Goal: Task Accomplishment & Management: Manage account settings

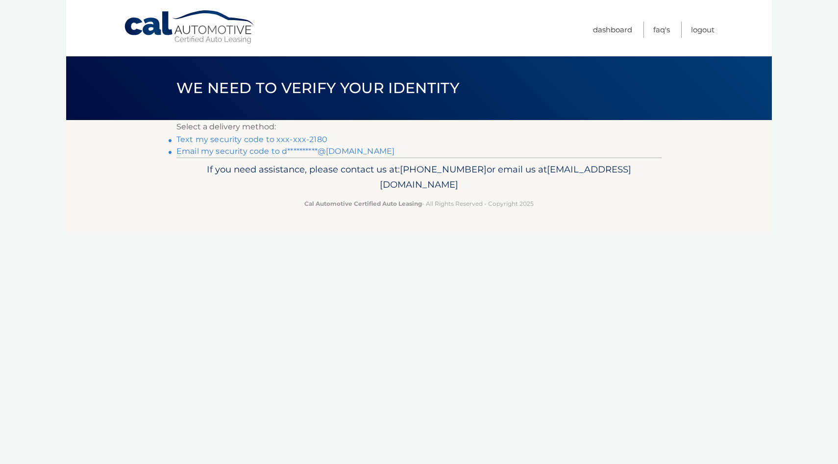
click at [238, 141] on link "Text my security code to xxx-xxx-2180" at bounding box center [251, 139] width 151 height 9
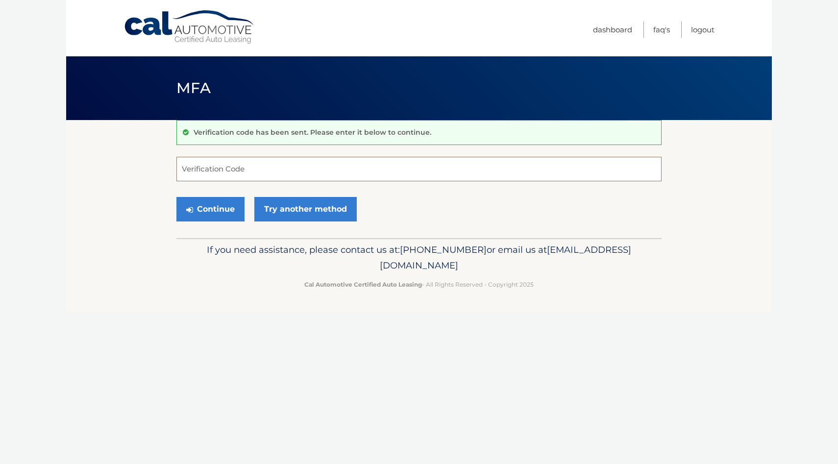
click at [249, 173] on input "Verification Code" at bounding box center [418, 169] width 485 height 25
type input "911943"
click at [213, 215] on button "Continue" at bounding box center [210, 209] width 68 height 25
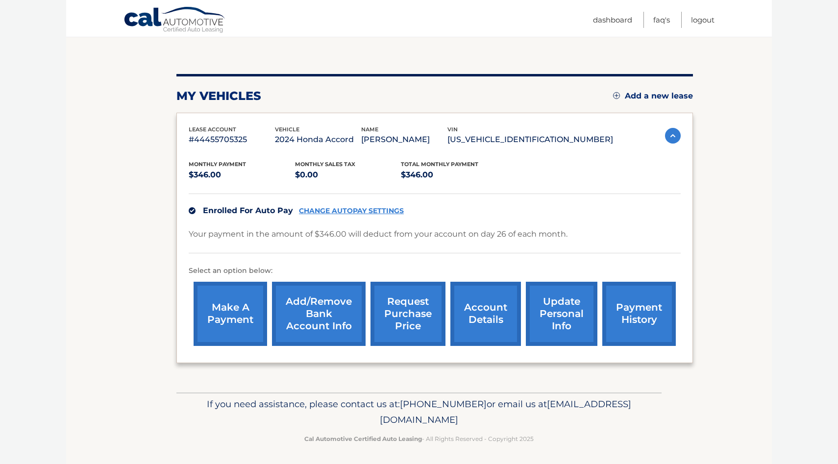
scroll to position [93, 0]
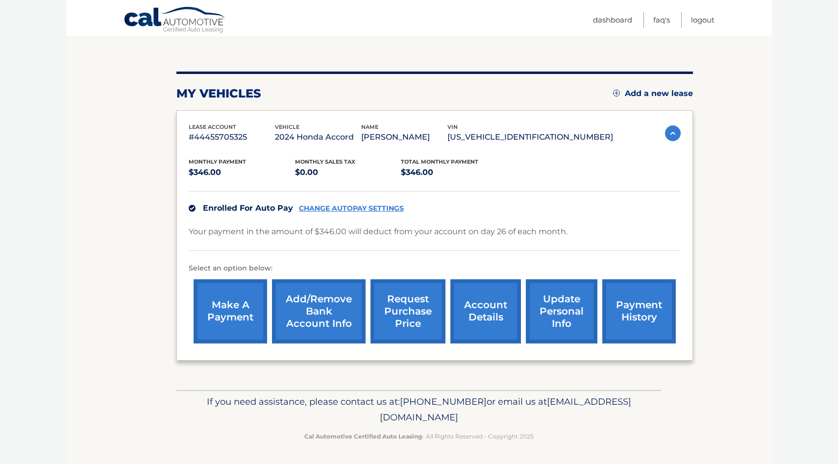
click at [410, 293] on link "request purchase price" at bounding box center [408, 311] width 75 height 64
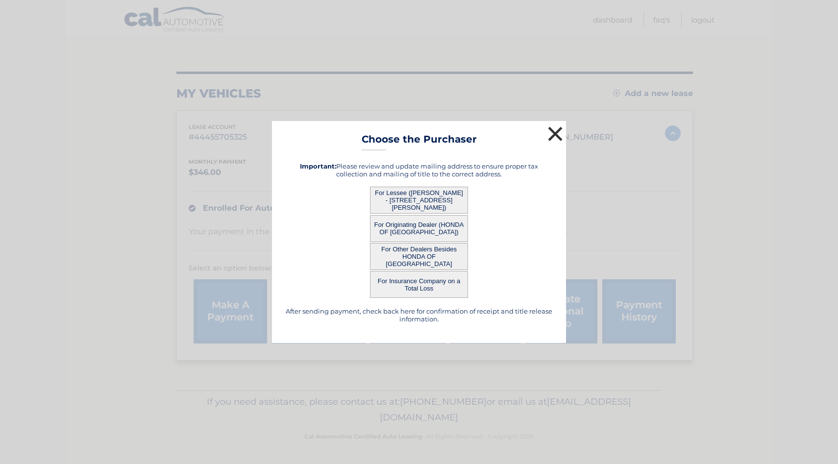
click at [557, 133] on button "×" at bounding box center [556, 134] width 20 height 20
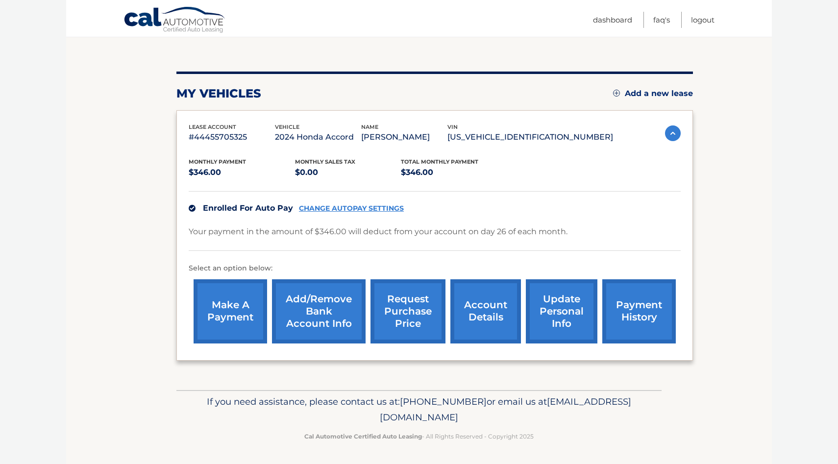
click at [484, 311] on link "account details" at bounding box center [485, 311] width 71 height 64
click at [473, 310] on link "account details" at bounding box center [485, 311] width 71 height 64
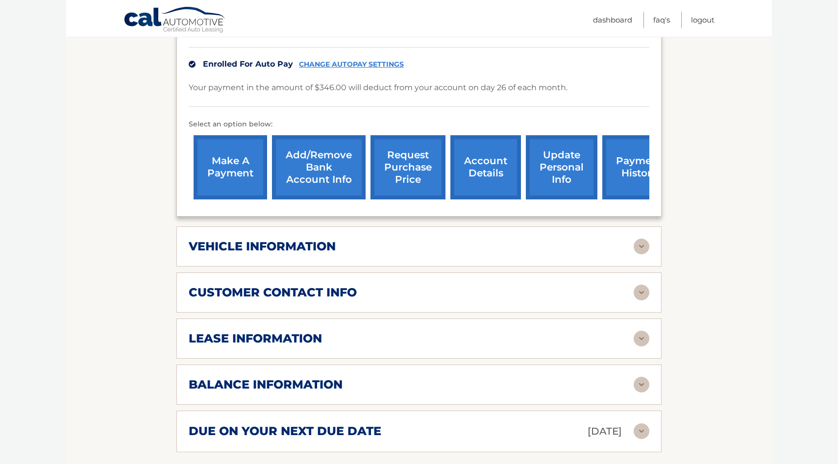
scroll to position [272, 0]
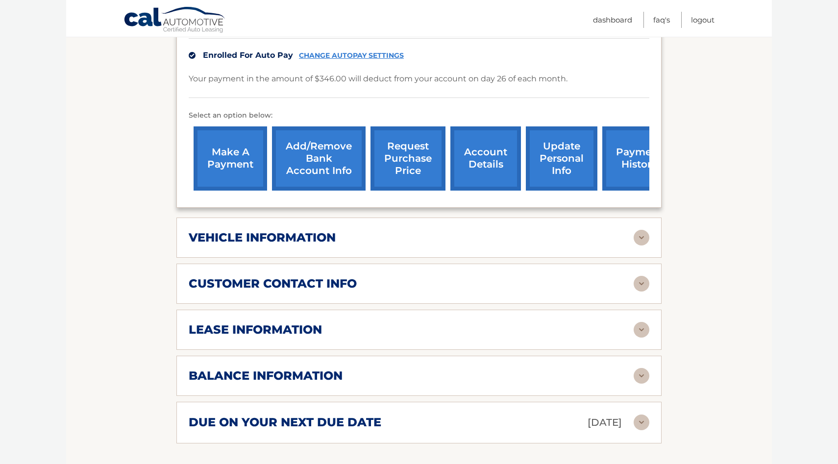
click at [648, 230] on img at bounding box center [642, 238] width 16 height 16
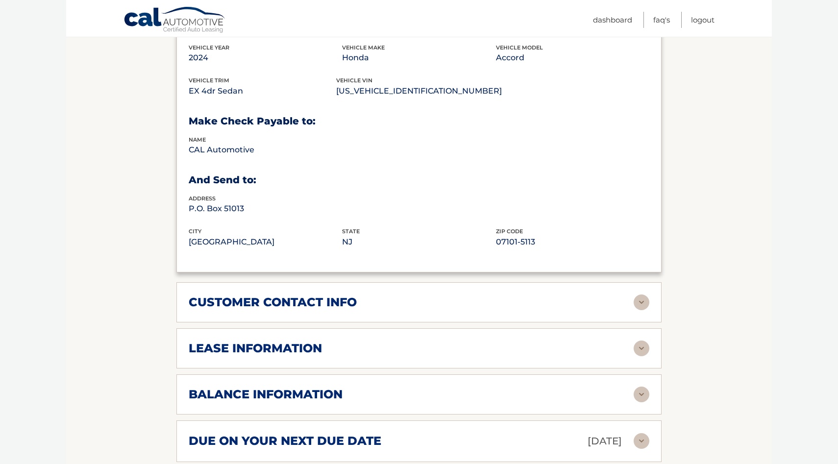
scroll to position [491, 0]
click at [644, 294] on img at bounding box center [642, 302] width 16 height 16
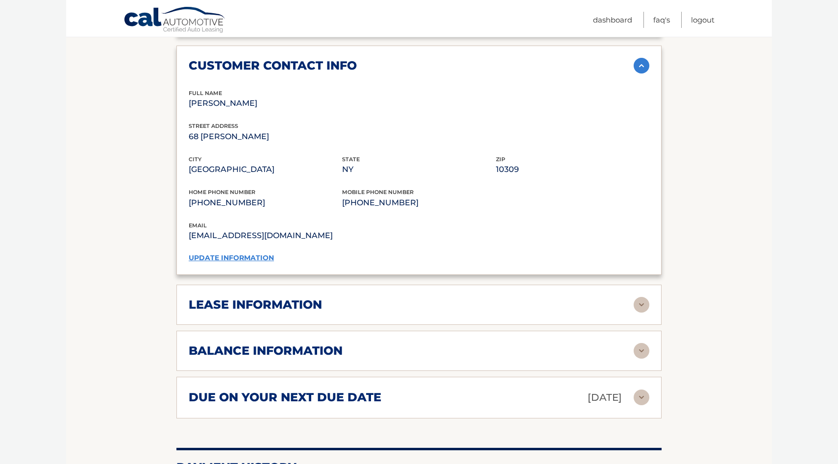
scroll to position [730, 0]
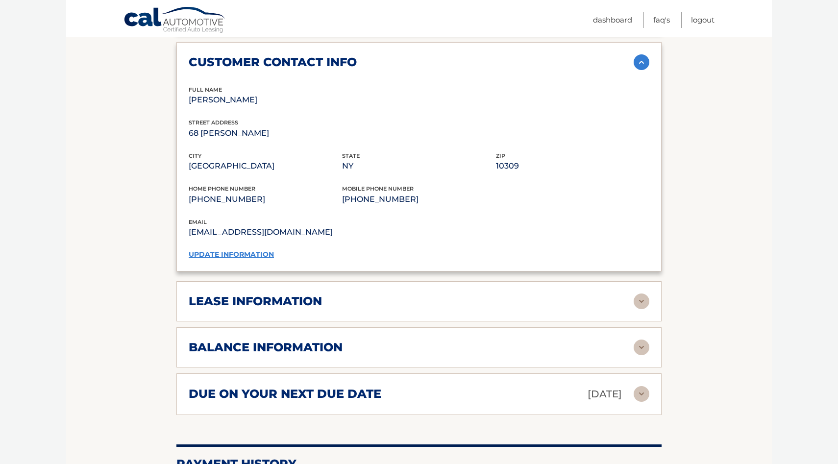
click at [644, 294] on img at bounding box center [642, 302] width 16 height 16
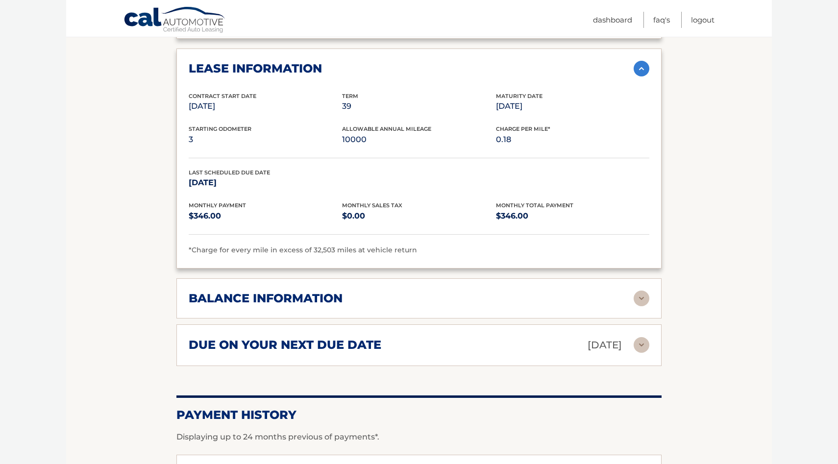
scroll to position [964, 0]
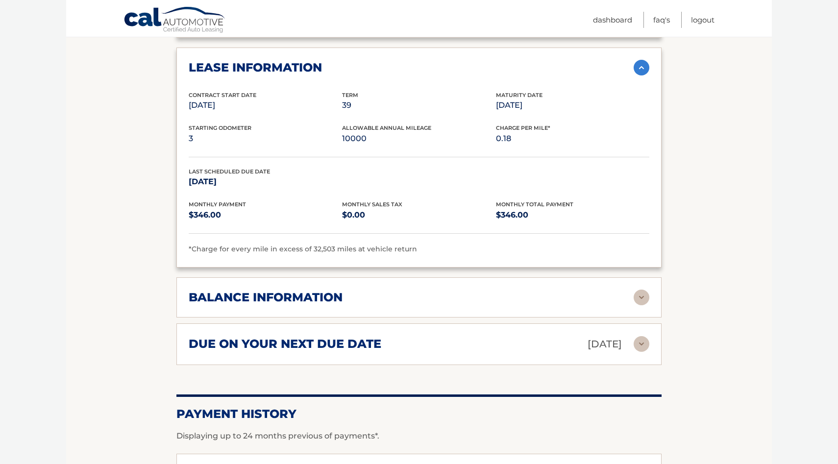
click at [643, 290] on img at bounding box center [642, 298] width 16 height 16
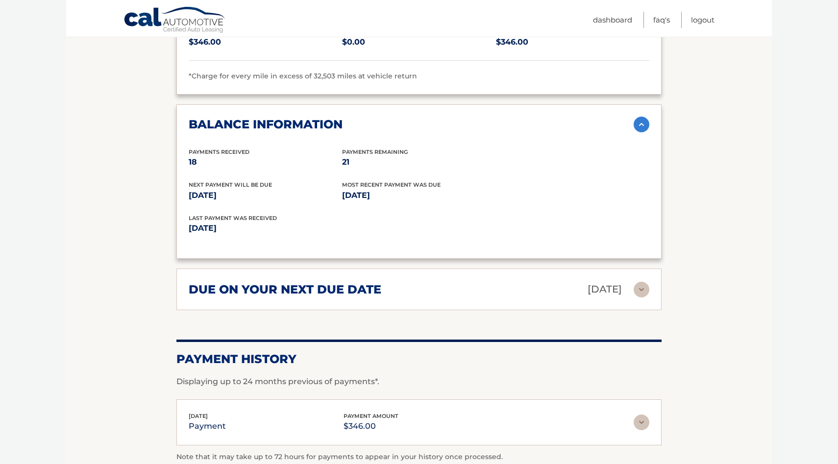
scroll to position [1140, 0]
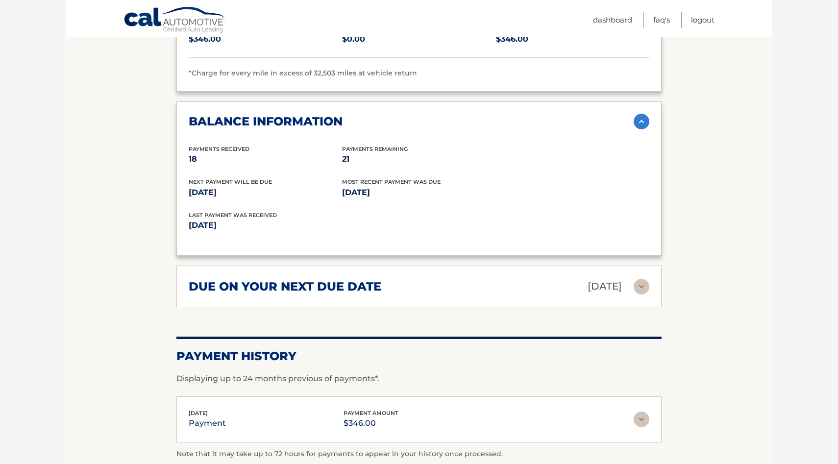
click at [645, 279] on img at bounding box center [642, 287] width 16 height 16
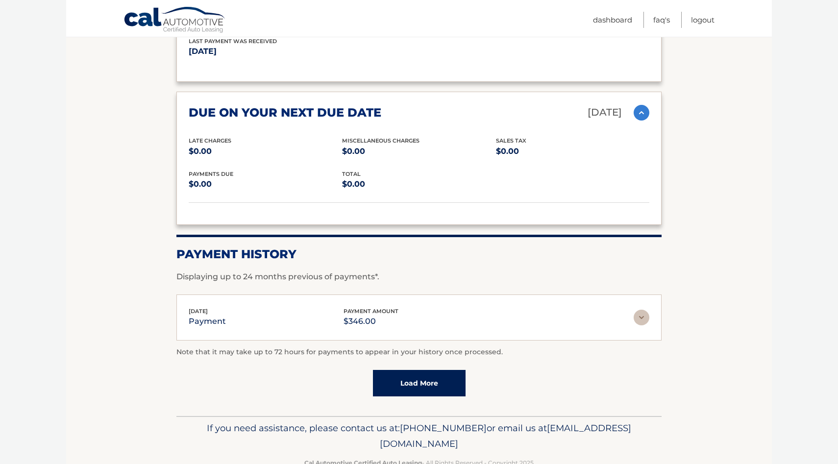
scroll to position [1321, 0]
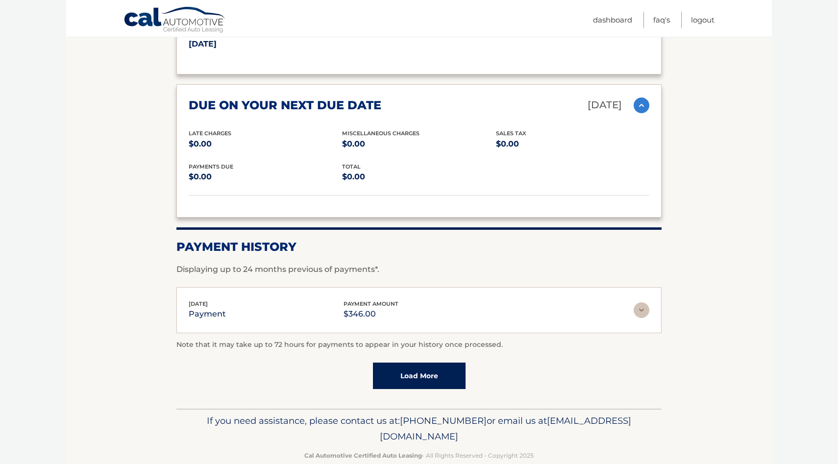
click at [644, 302] on img at bounding box center [642, 310] width 16 height 16
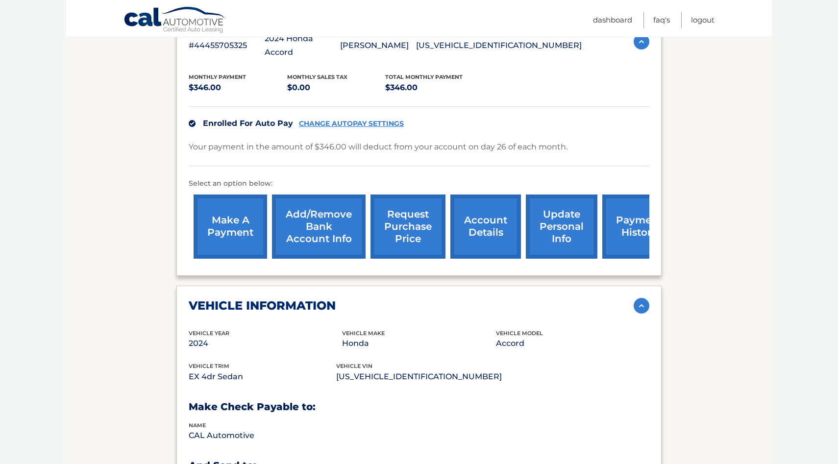
scroll to position [167, 0]
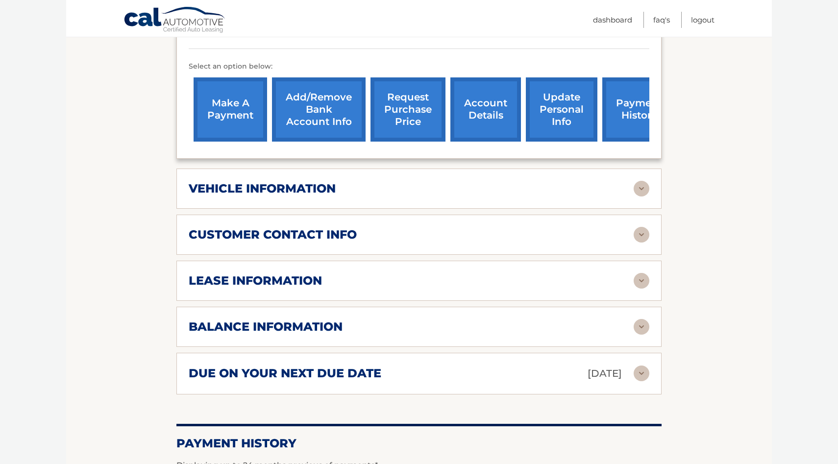
scroll to position [122, 0]
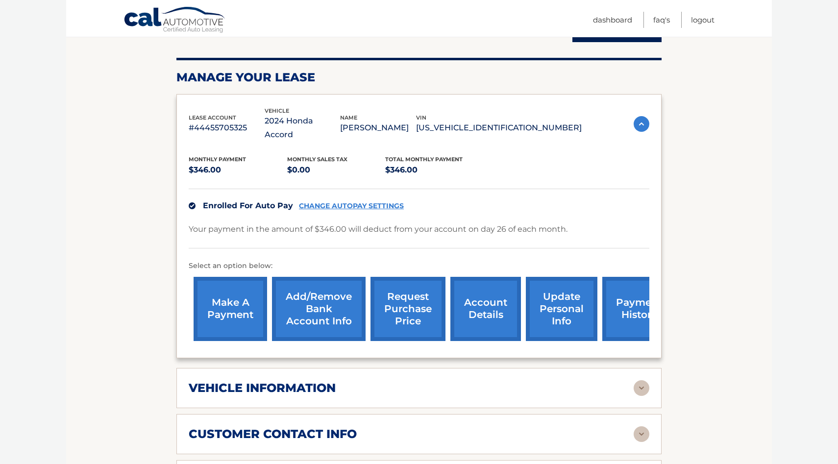
click at [415, 293] on link "request purchase price" at bounding box center [408, 309] width 75 height 64
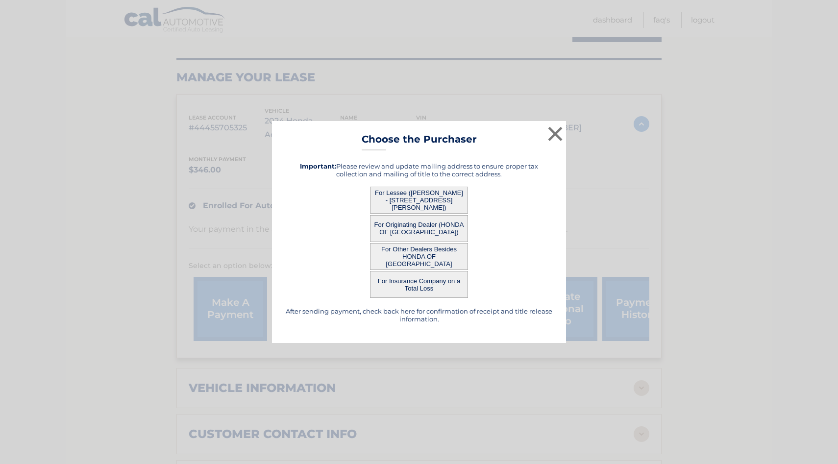
click at [440, 232] on button "For Originating Dealer (HONDA OF STATEN ISLAND)" at bounding box center [419, 228] width 98 height 27
click at [432, 220] on button "For Originating Dealer (HONDA OF STATEN ISLAND)" at bounding box center [419, 228] width 98 height 27
click at [513, 252] on div "For Other Dealers Besides HONDA OF STATEN ISLAND" at bounding box center [419, 256] width 270 height 27
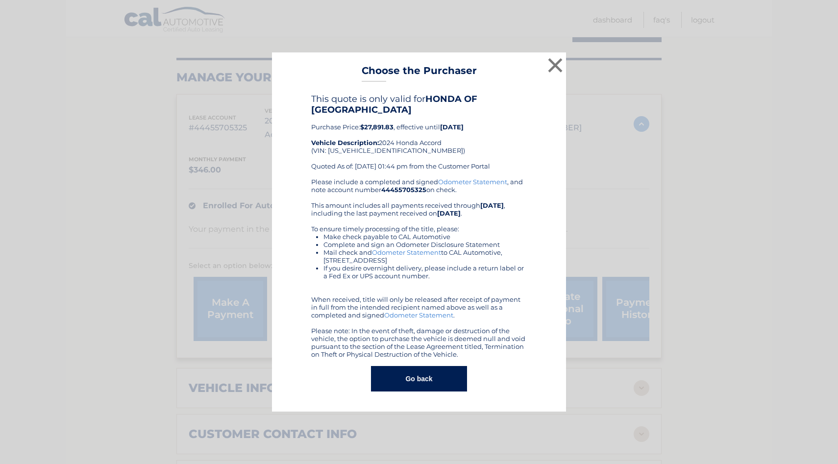
click at [418, 380] on button "Go back" at bounding box center [419, 378] width 96 height 25
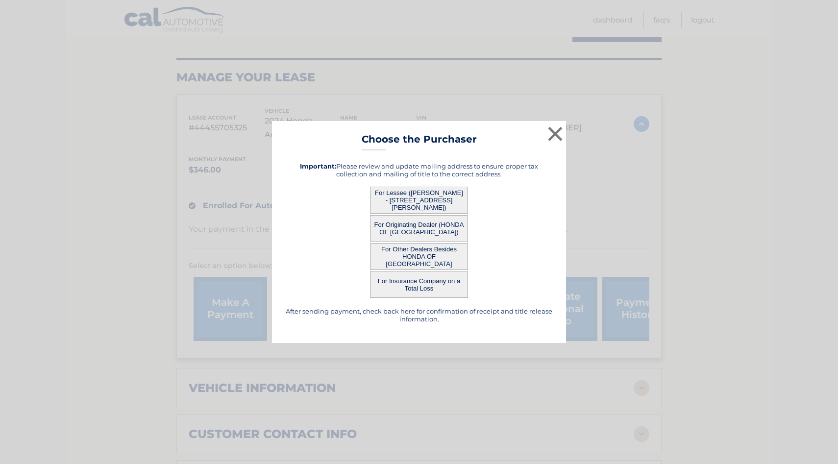
click at [425, 255] on button "For Other Dealers Besides HONDA OF STATEN ISLAND" at bounding box center [419, 256] width 98 height 27
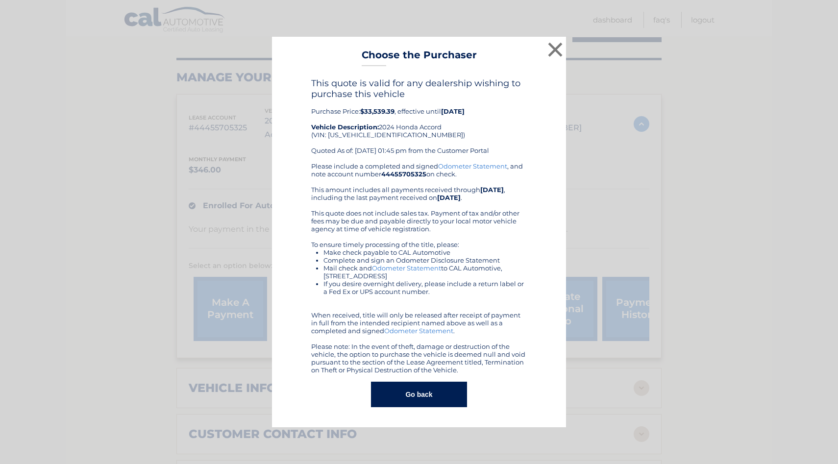
click at [424, 398] on button "Go back" at bounding box center [419, 394] width 96 height 25
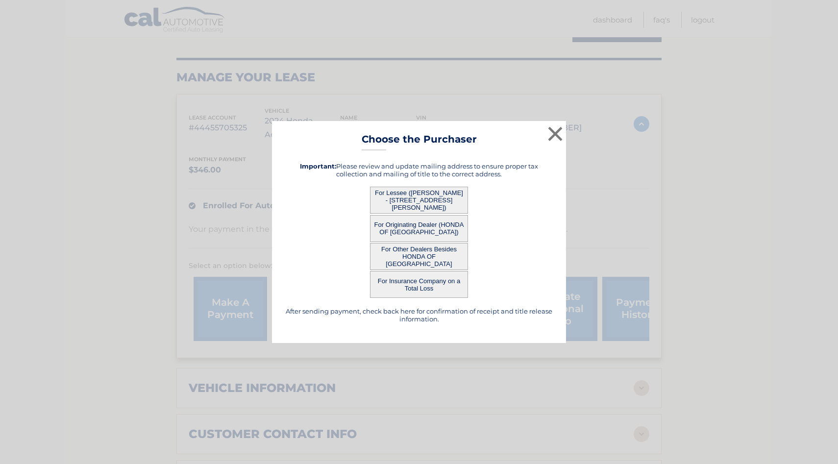
click at [437, 205] on button "For Lessee (DEANNA CAMPBELL - 68 PURDY PL, , STATEN ISLAND, NY 10309)" at bounding box center [419, 200] width 98 height 27
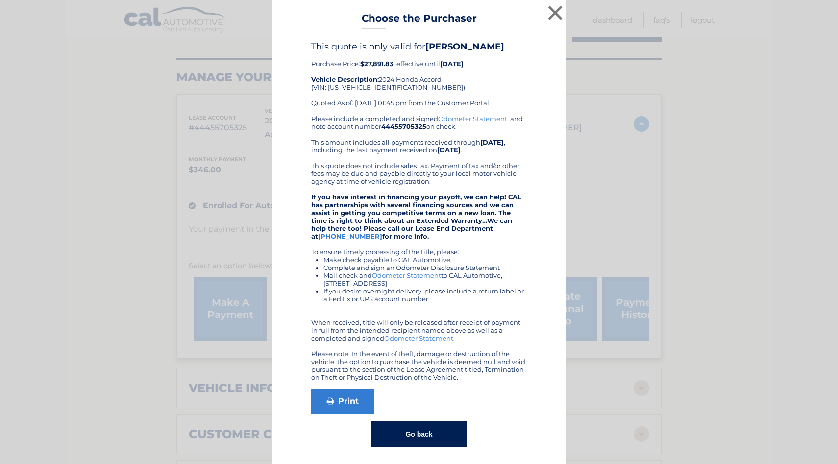
click at [428, 445] on button "Go back" at bounding box center [419, 434] width 96 height 25
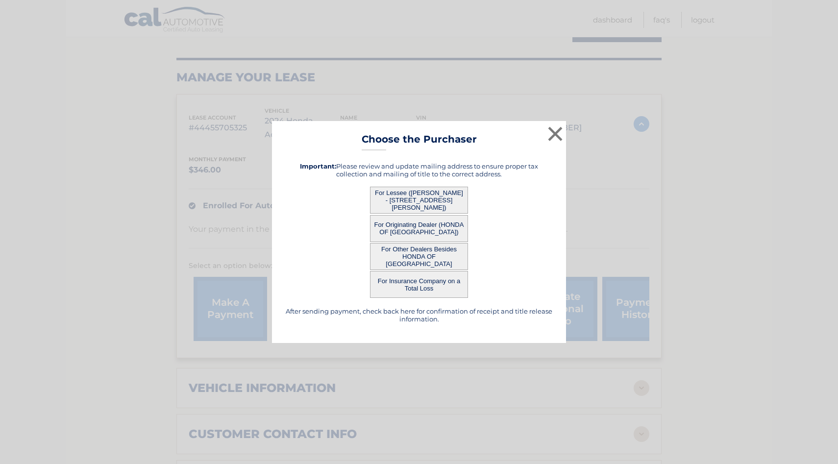
click at [443, 230] on button "For Originating Dealer (HONDA OF STATEN ISLAND)" at bounding box center [419, 228] width 98 height 27
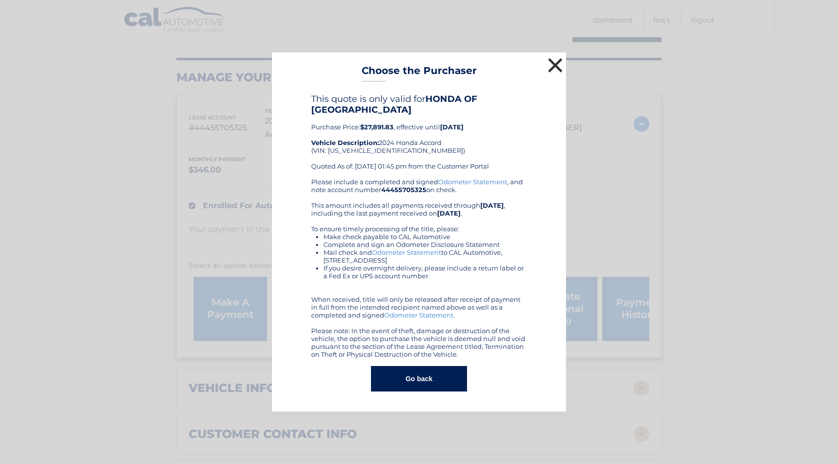
click at [559, 67] on button "×" at bounding box center [556, 65] width 20 height 20
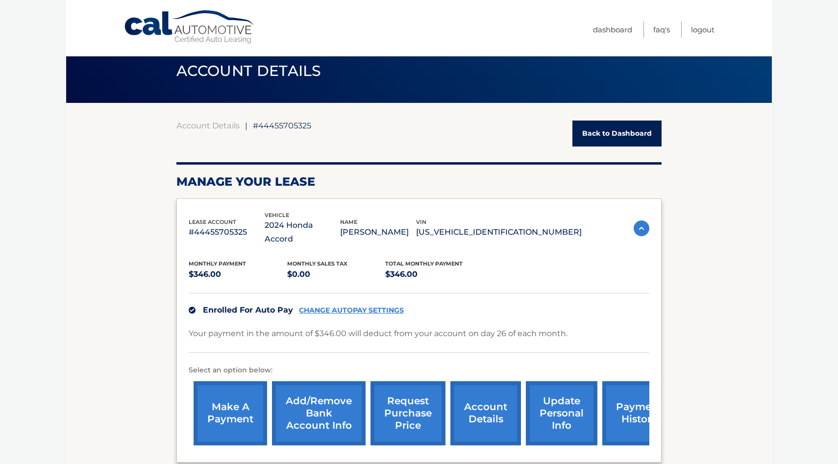
scroll to position [0, 0]
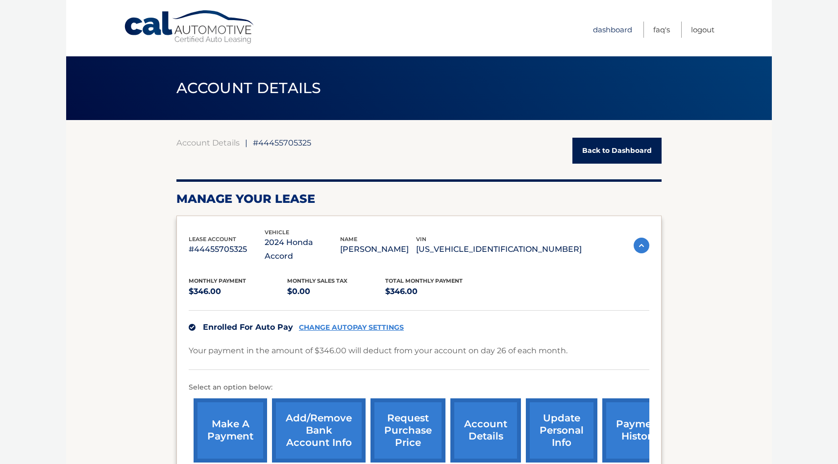
click at [617, 29] on link "Dashboard" at bounding box center [612, 30] width 39 height 16
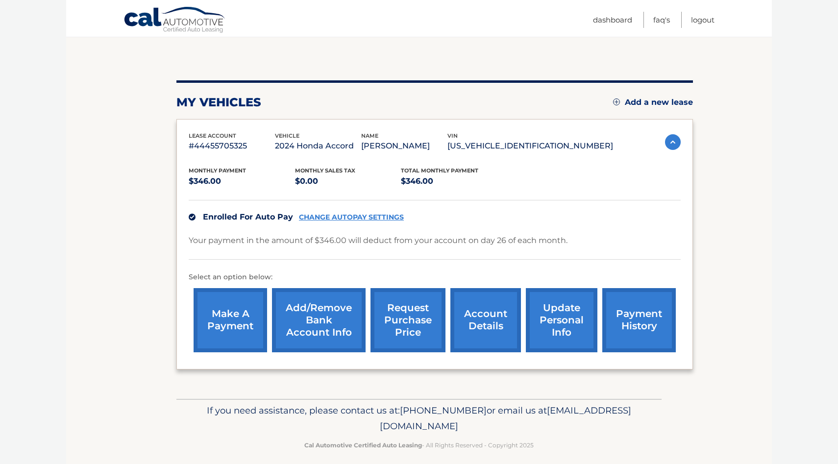
scroll to position [93, 0]
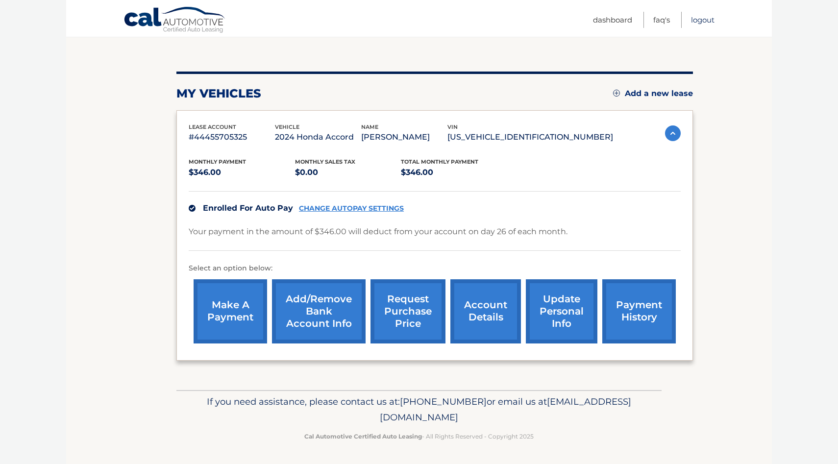
click at [706, 21] on link "Logout" at bounding box center [703, 20] width 24 height 16
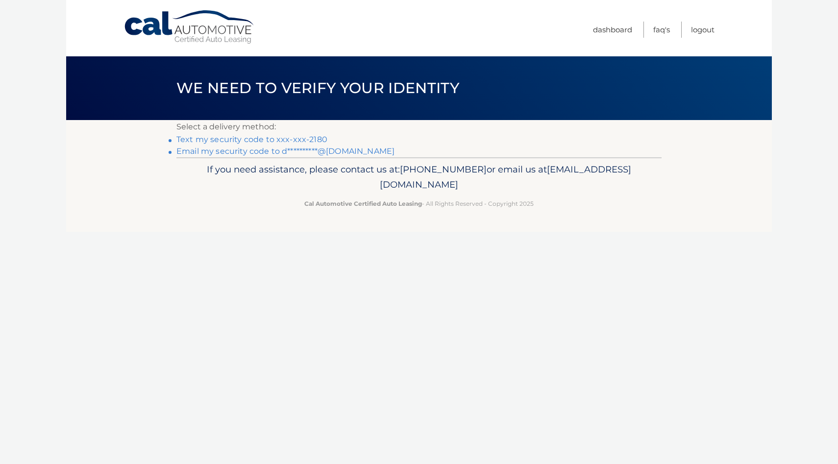
click at [258, 140] on link "Text my security code to xxx-xxx-2180" at bounding box center [251, 139] width 151 height 9
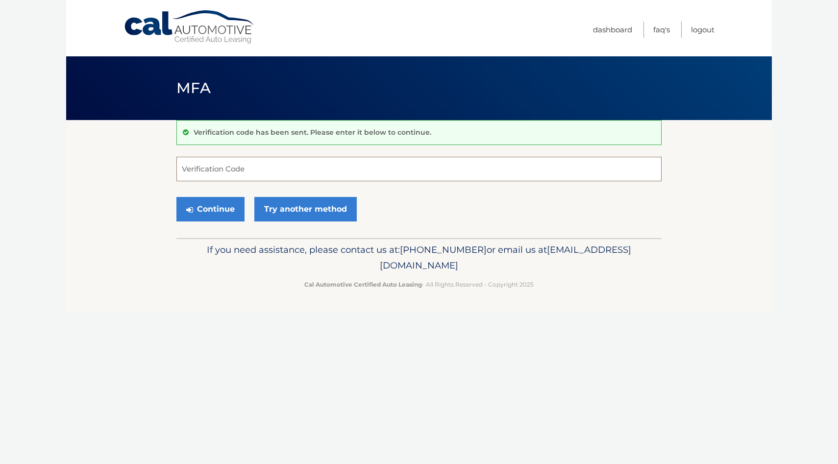
click at [254, 168] on input "Verification Code" at bounding box center [418, 169] width 485 height 25
type input "127899"
click at [176, 197] on button "Continue" at bounding box center [210, 209] width 68 height 25
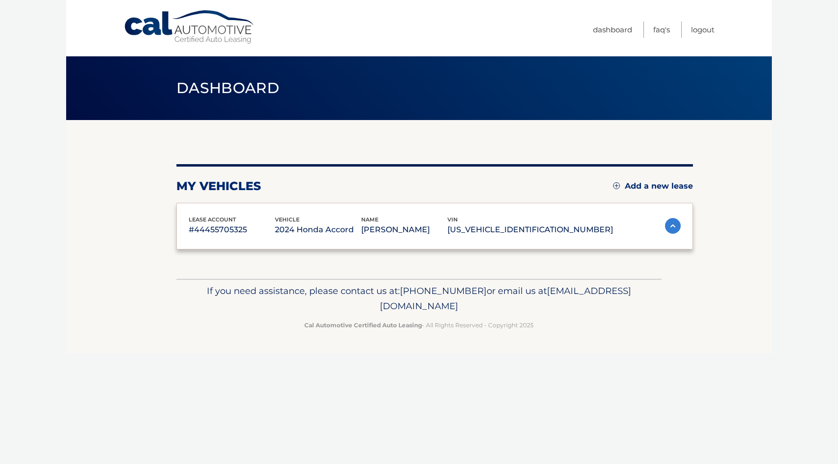
click at [229, 211] on div "lease account #44455705325 vehicle 2024 Honda Accord name [PERSON_NAME] vin [US…" at bounding box center [434, 226] width 517 height 47
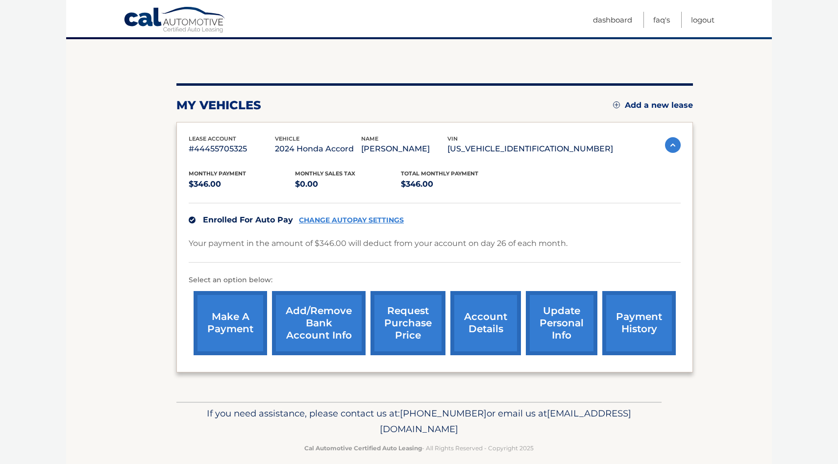
scroll to position [93, 0]
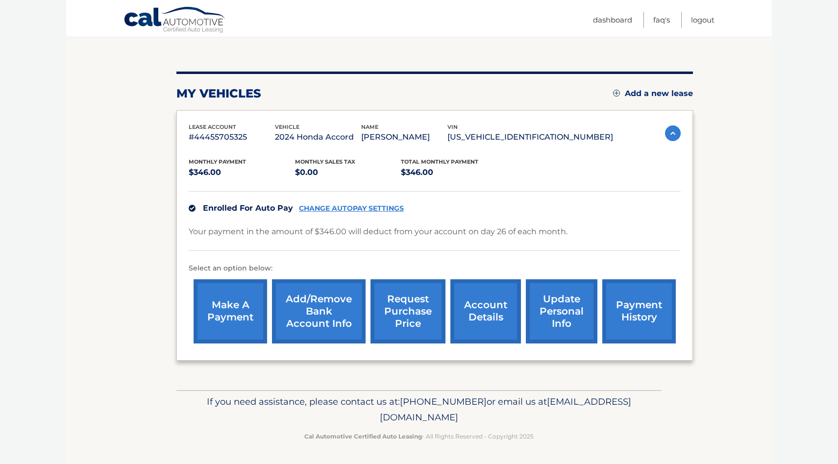
click at [251, 299] on link "make a payment" at bounding box center [231, 311] width 74 height 64
click at [659, 313] on link "payment history" at bounding box center [639, 311] width 74 height 64
click at [239, 310] on link "make a payment" at bounding box center [231, 311] width 74 height 64
click at [471, 321] on link "account details" at bounding box center [485, 311] width 71 height 64
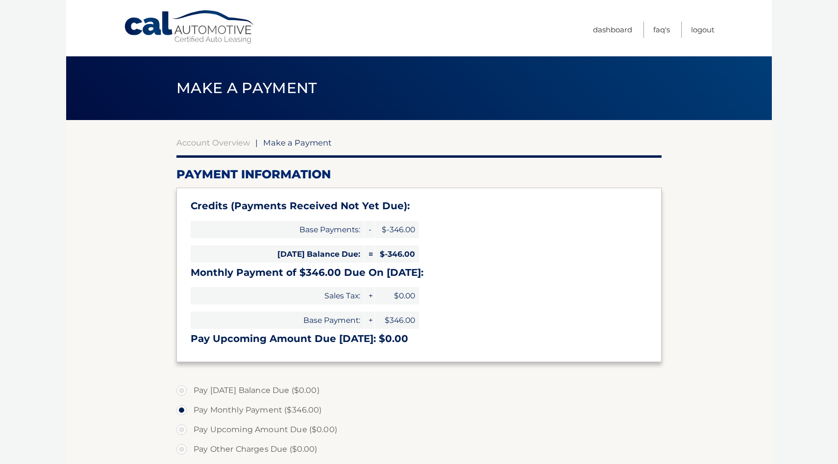
select select "MGExMTJiNWUtNGM5Ny00Y2ZlLWE0ZWUtZDA4YTM1ZTEzYWEy"
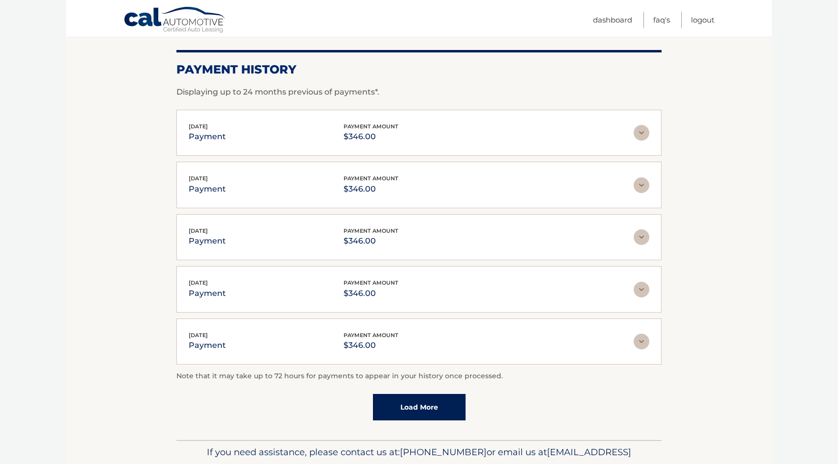
scroll to position [178, 0]
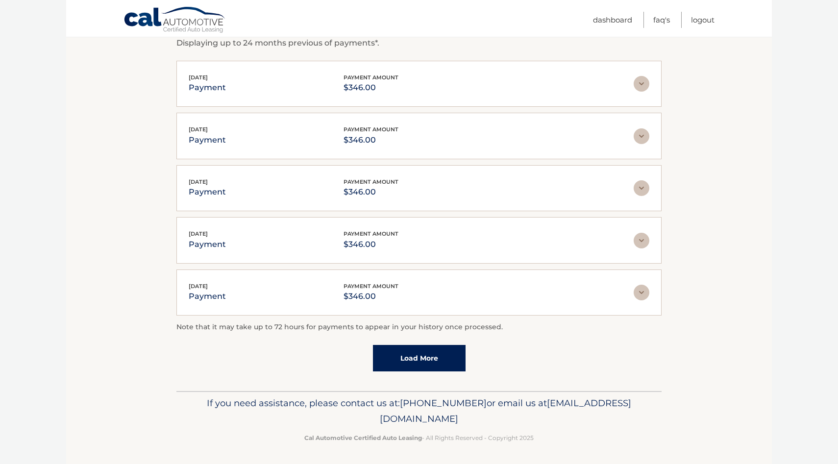
click at [434, 357] on link "Load More" at bounding box center [419, 358] width 93 height 26
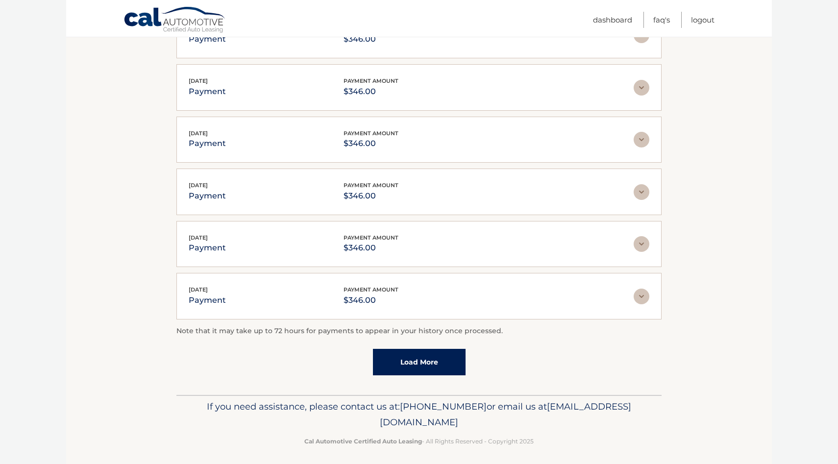
scroll to position [230, 0]
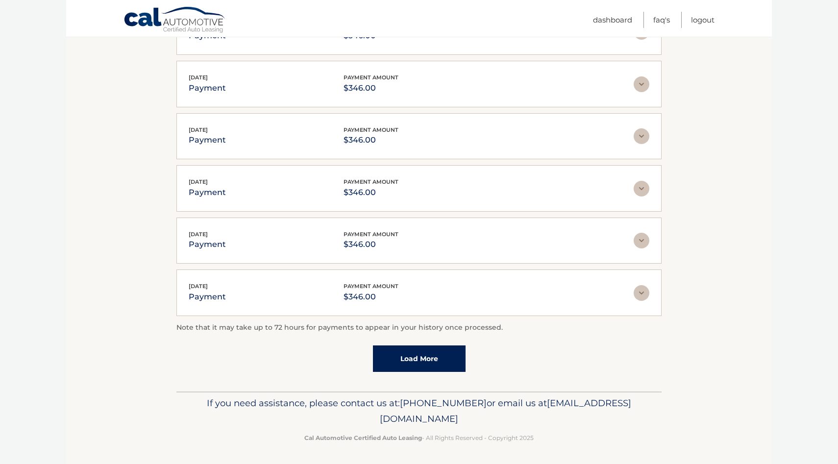
click at [434, 357] on link "Load More" at bounding box center [419, 359] width 93 height 26
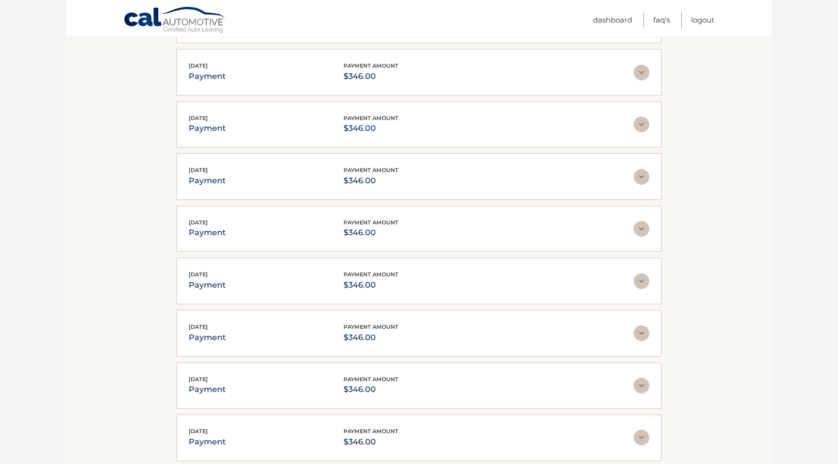
scroll to position [490, 0]
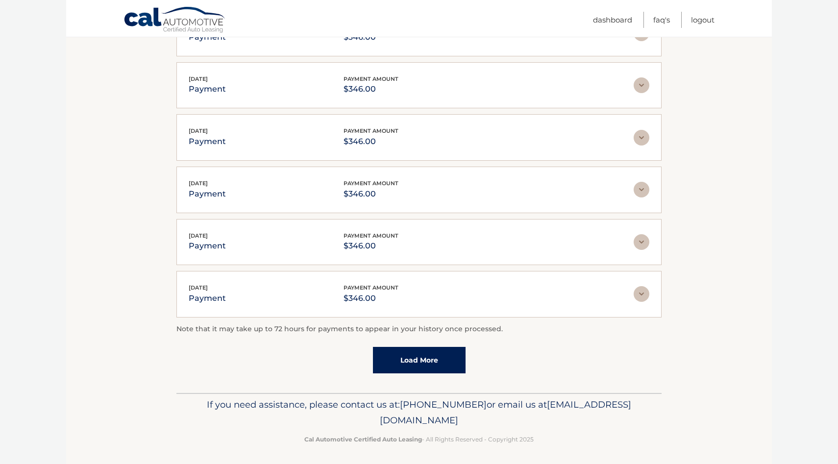
click at [434, 357] on link "Load More" at bounding box center [419, 360] width 93 height 26
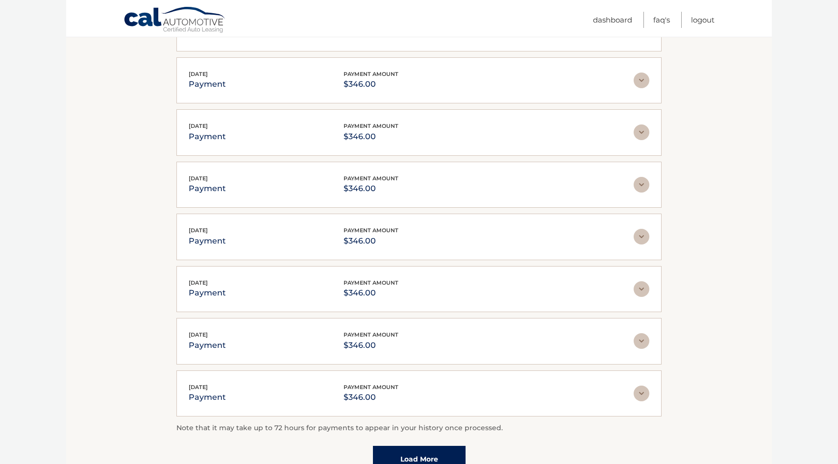
scroll to position [750, 0]
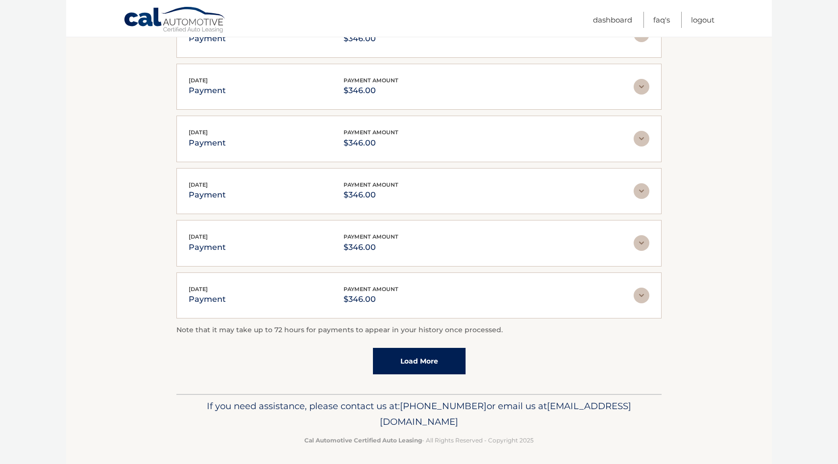
click at [434, 357] on link "Load More" at bounding box center [419, 361] width 93 height 26
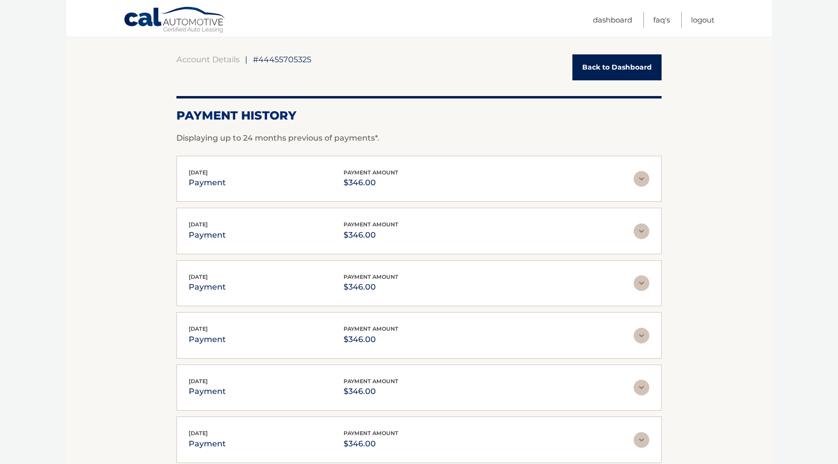
scroll to position [0, 0]
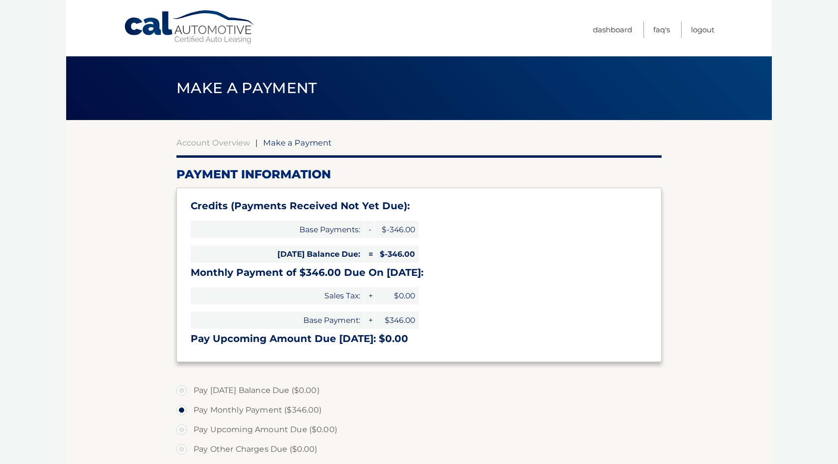
select select "MGExMTJiNWUtNGM5Ny00Y2ZlLWE0ZWUtZDA4YTM1ZTEzYWEy"
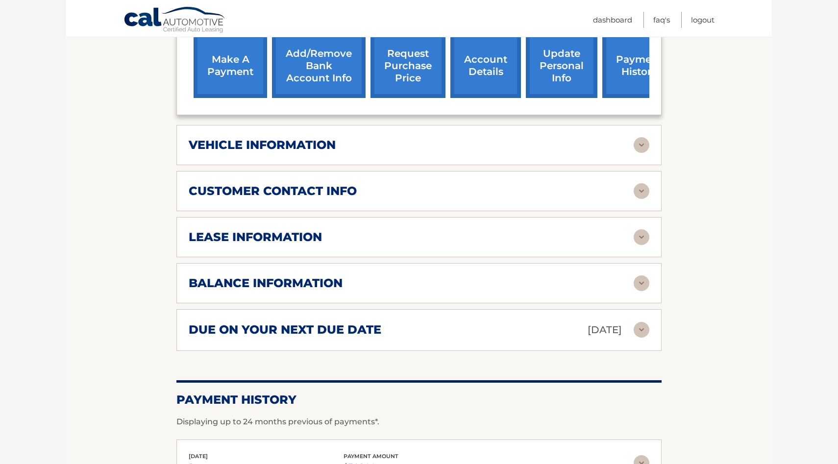
scroll to position [373, 0]
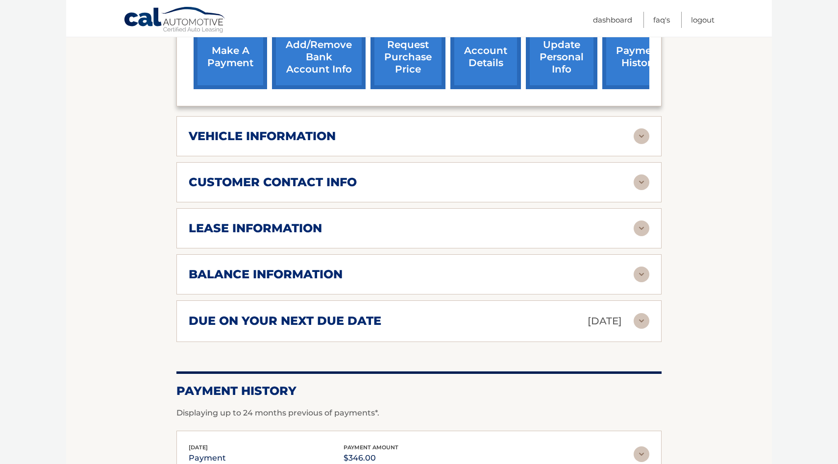
click at [483, 221] on div "lease information" at bounding box center [411, 228] width 445 height 15
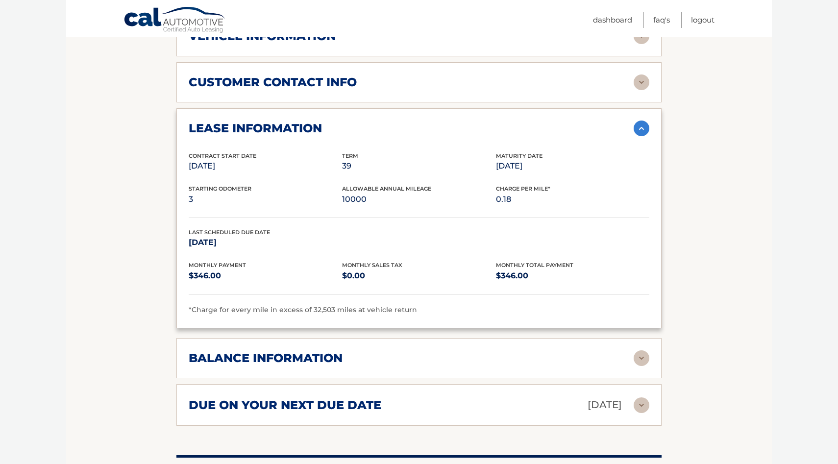
scroll to position [478, 0]
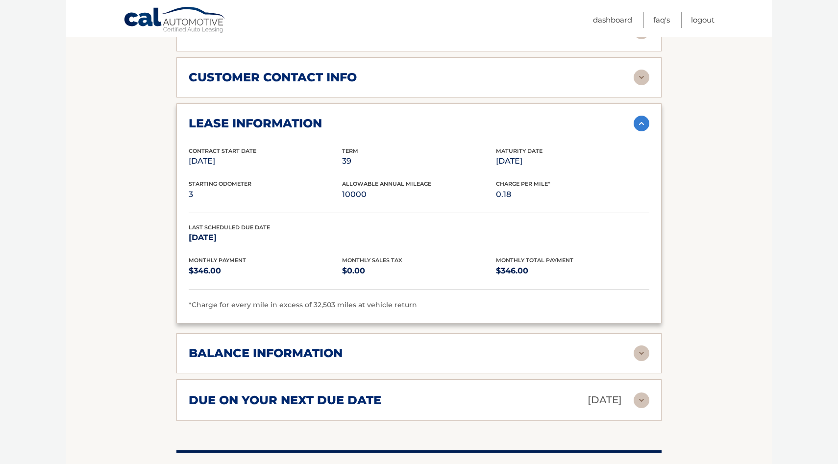
click at [529, 346] on div "balance information" at bounding box center [411, 353] width 445 height 15
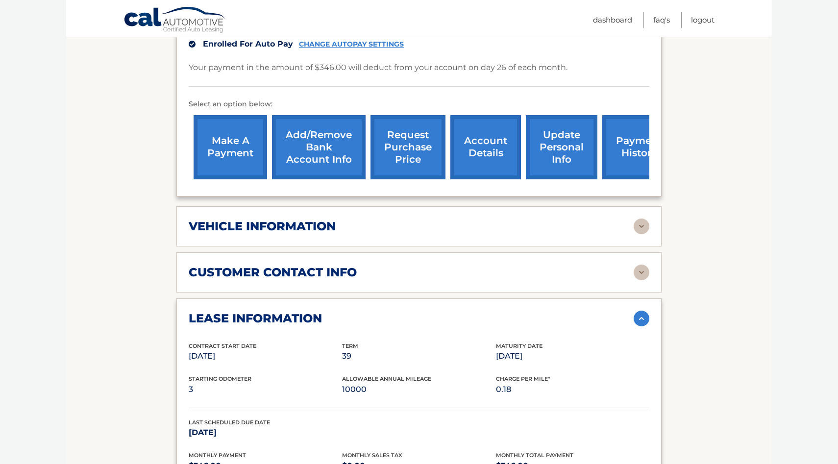
scroll to position [282, 0]
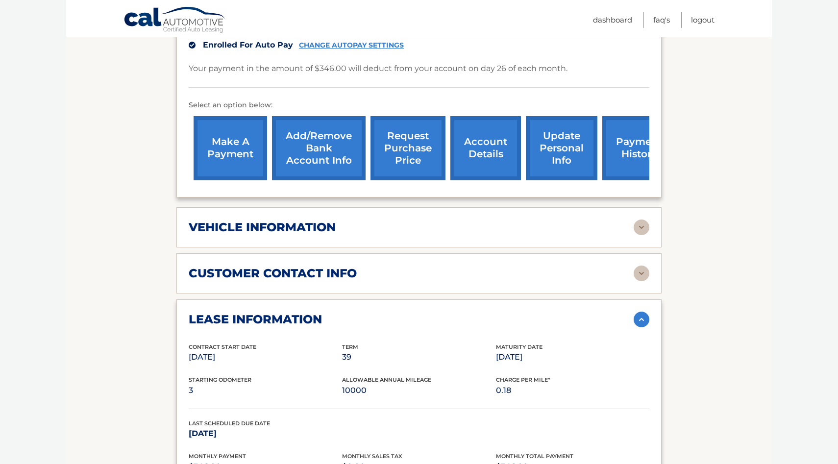
click at [530, 266] on div "customer contact info" at bounding box center [411, 273] width 445 height 15
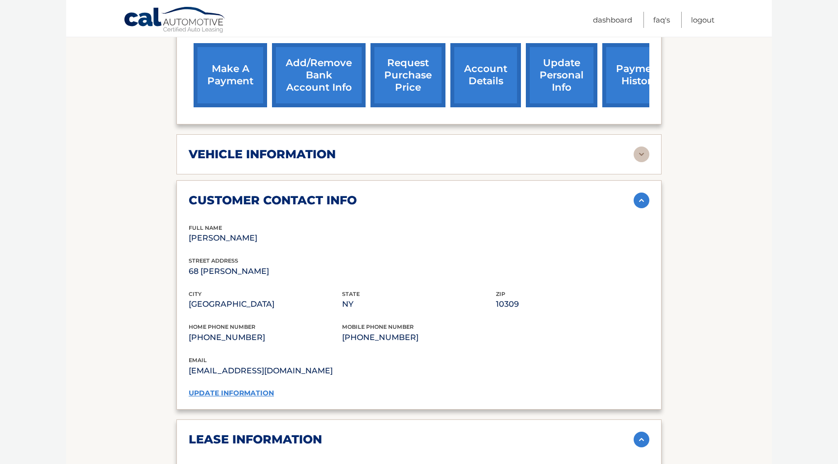
scroll to position [358, 0]
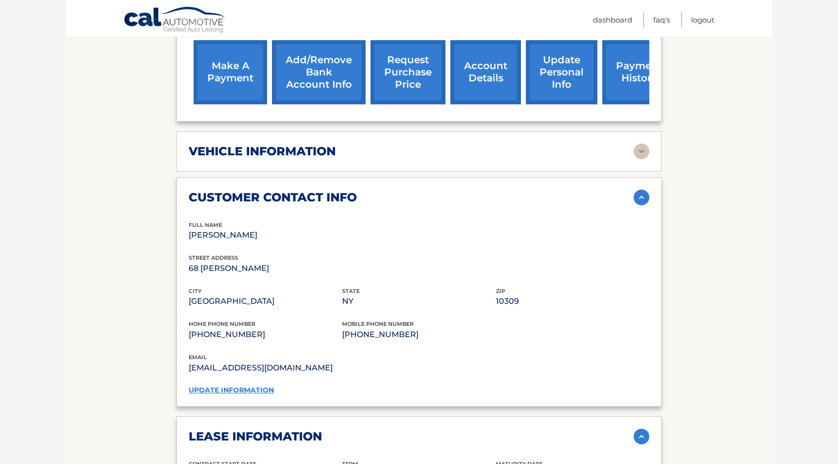
click at [538, 150] on div "vehicle information vehicle Year [DATE] vehicle make Honda vehicle model Accord…" at bounding box center [418, 151] width 485 height 40
click at [538, 144] on div "vehicle information" at bounding box center [411, 151] width 445 height 15
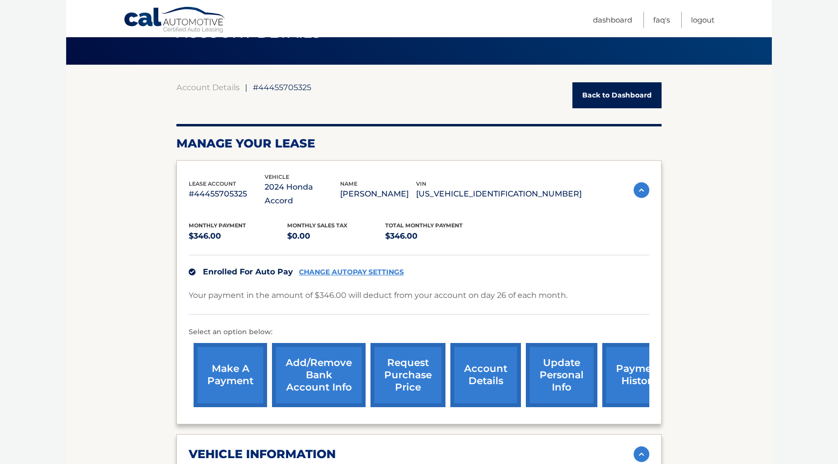
scroll to position [0, 0]
